Goal: Check status: Check status

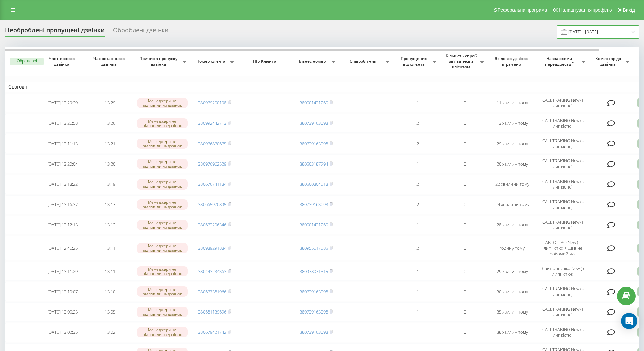
click at [621, 26] on input "20.08.2025 - 20.09.2025" at bounding box center [598, 31] width 82 height 13
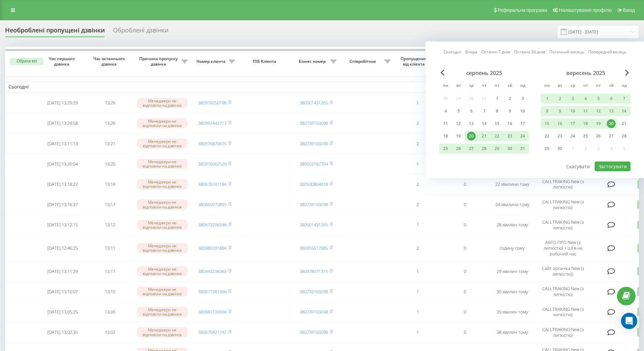
click at [613, 124] on div "20" at bounding box center [611, 123] width 9 height 9
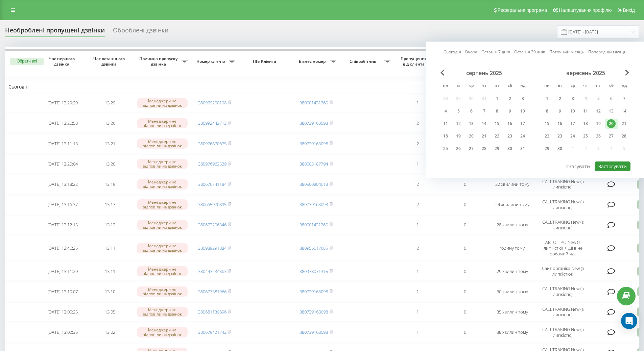
click at [617, 169] on button "Застосувати" at bounding box center [613, 167] width 36 height 10
type input "[DATE] - [DATE]"
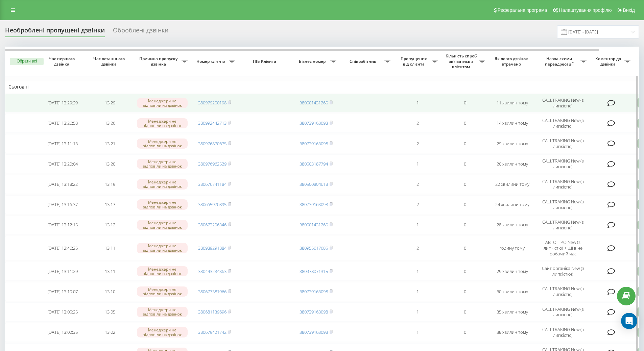
click at [234, 103] on td "380979250198" at bounding box center [214, 103] width 47 height 19
click at [232, 103] on td "380979250198" at bounding box center [214, 103] width 47 height 19
click at [230, 103] on rect at bounding box center [229, 102] width 2 height 3
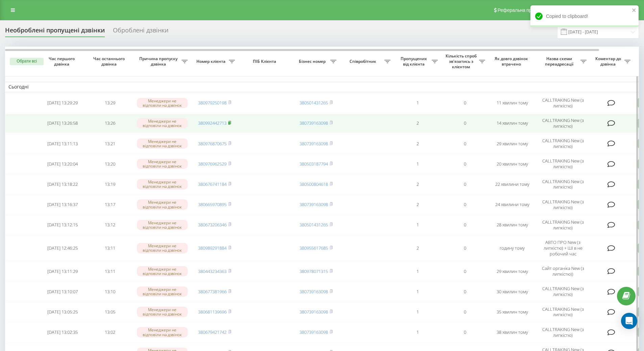
click at [231, 120] on span at bounding box center [229, 123] width 3 height 6
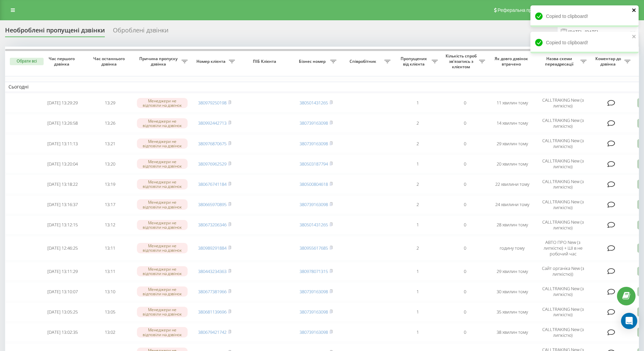
click at [634, 13] on icon "close" at bounding box center [634, 9] width 5 height 5
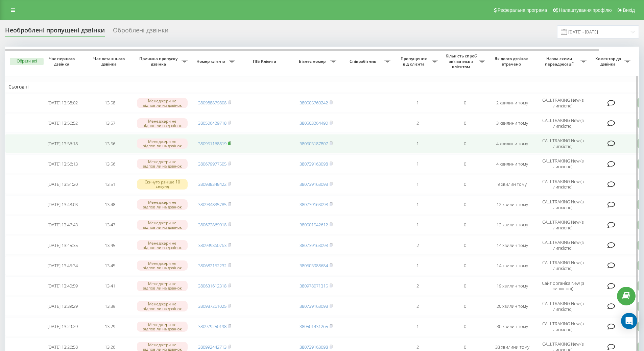
click at [231, 144] on icon at bounding box center [230, 143] width 2 height 3
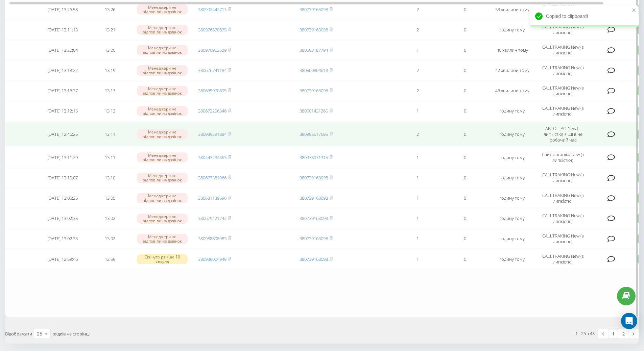
scroll to position [363, 0]
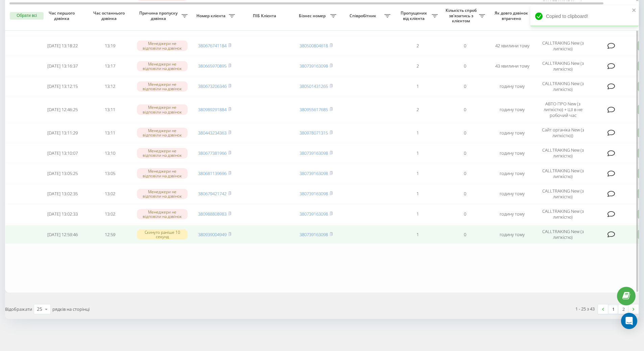
click at [49, 240] on td "[DATE] 12:59:46" at bounding box center [62, 234] width 47 height 19
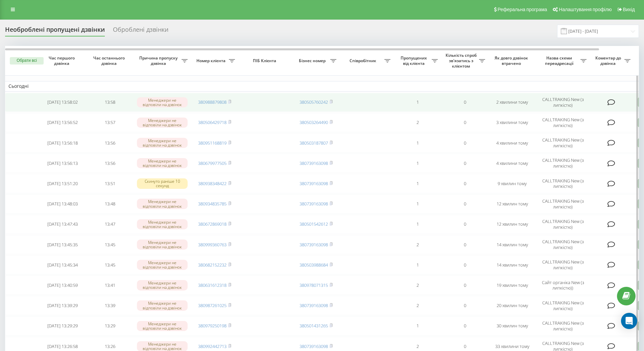
scroll to position [0, 0]
